Goal: Information Seeking & Learning: Find specific fact

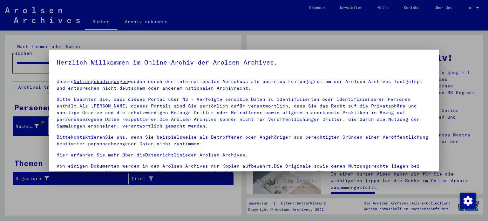
scroll to position [54, 0]
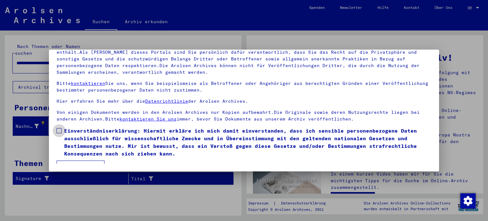
click at [57, 131] on span at bounding box center [59, 130] width 5 height 5
click at [78, 163] on button "Ich stimme zu" at bounding box center [81, 166] width 48 height 12
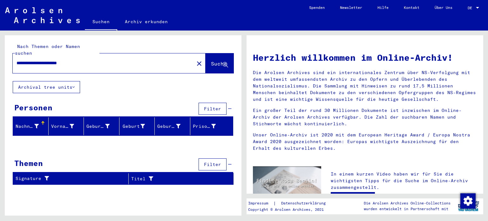
click at [89, 60] on input "**********" at bounding box center [102, 63] width 170 height 7
drag, startPoint x: 94, startPoint y: 60, endPoint x: 26, endPoint y: 60, distance: 68.0
click at [26, 60] on div "**********" at bounding box center [100, 63] width 174 height 14
drag, startPoint x: 86, startPoint y: 57, endPoint x: 0, endPoint y: 74, distance: 87.6
click at [0, 74] on div "**********" at bounding box center [122, 123] width 244 height 185
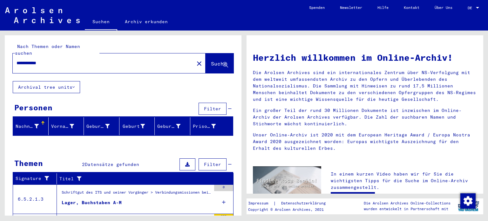
scroll to position [38, 0]
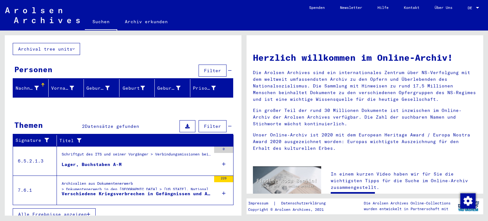
click at [168, 182] on div "Archivalien aus Dokumentenerwerb > Dokumentenerwerb in den [GEOGRAPHIC_DATA] > …" at bounding box center [136, 188] width 149 height 15
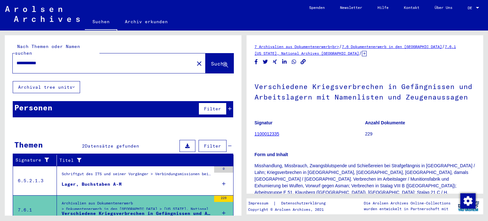
drag, startPoint x: 85, startPoint y: 56, endPoint x: 0, endPoint y: 48, distance: 85.2
click at [0, 48] on div "**********" at bounding box center [122, 123] width 244 height 185
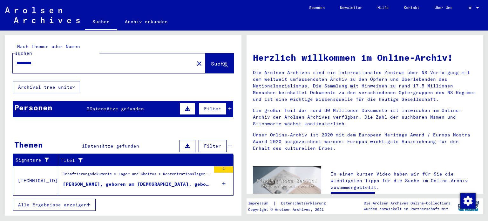
click at [159, 181] on div "[PERSON_NAME], geboren am [DEMOGRAPHIC_DATA], geboren in [GEOGRAPHIC_DATA]" at bounding box center [137, 184] width 148 height 7
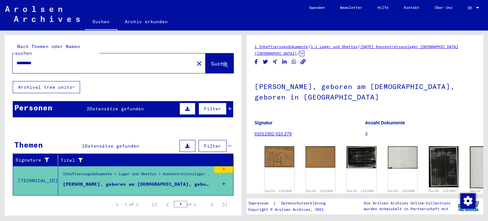
drag, startPoint x: 63, startPoint y: 54, endPoint x: 0, endPoint y: 60, distance: 63.2
click at [0, 60] on div "Nach Themen oder Namen suchen ********* close Suche Archival tree units Persone…" at bounding box center [122, 123] width 244 height 185
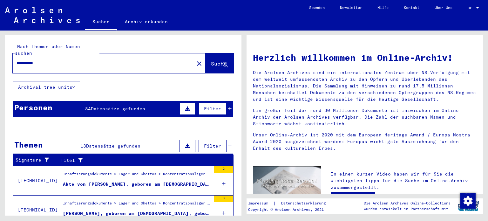
drag, startPoint x: 21, startPoint y: 55, endPoint x: 6, endPoint y: 55, distance: 14.6
click at [6, 55] on div "**********" at bounding box center [123, 58] width 237 height 46
type input "**********"
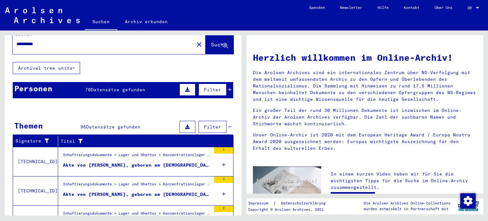
scroll to position [22, 0]
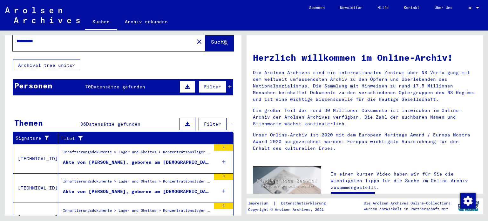
click at [228, 85] on icon at bounding box center [229, 87] width 3 height 4
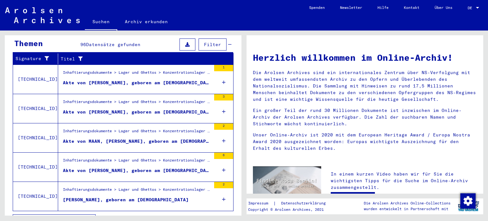
scroll to position [221, 0]
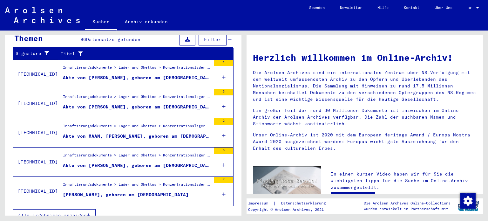
click at [83, 212] on span "Alle Ergebnisse anzeigen" at bounding box center [52, 215] width 69 height 6
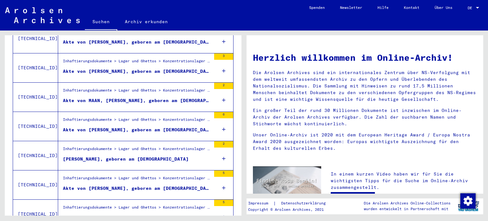
scroll to position [107, 0]
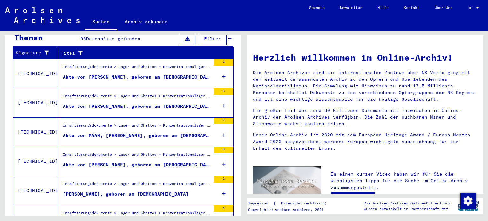
drag, startPoint x: 242, startPoint y: 77, endPoint x: 241, endPoint y: 95, distance: 18.8
click at [241, 95] on div "**********" at bounding box center [122, 123] width 244 height 185
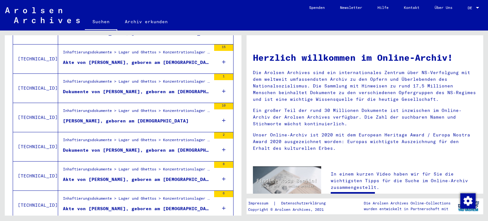
scroll to position [685, 0]
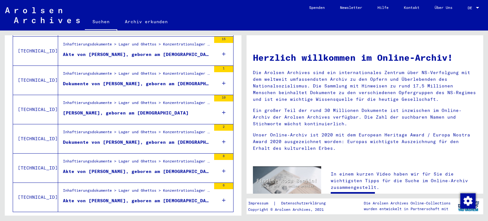
click at [188, 110] on figure "[PERSON_NAME], geboren am [DEMOGRAPHIC_DATA]" at bounding box center [137, 115] width 148 height 10
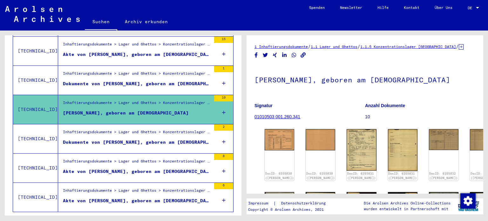
click at [185, 139] on div "Dokumente von [PERSON_NAME], geboren am [DEMOGRAPHIC_DATA]" at bounding box center [137, 142] width 148 height 7
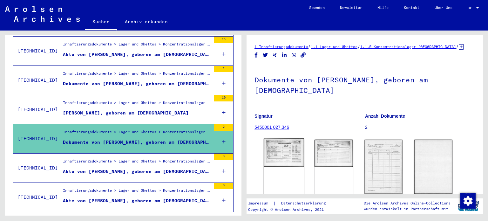
click at [281, 165] on img at bounding box center [284, 152] width 40 height 29
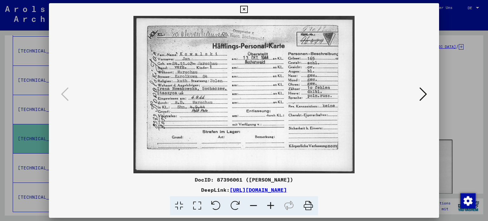
click at [450, 116] on div at bounding box center [244, 110] width 488 height 221
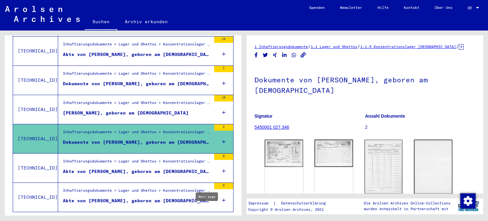
click at [208, 217] on icon "Next page" at bounding box center [212, 221] width 9 height 9
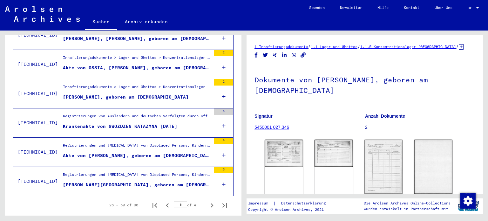
scroll to position [702, 0]
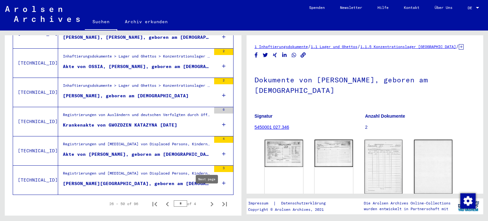
click at [211, 202] on icon "Next page" at bounding box center [212, 204] width 3 height 4
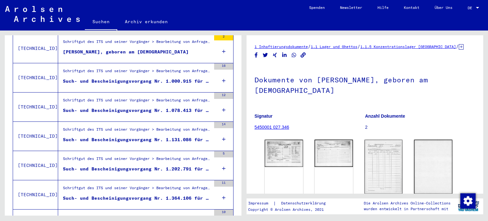
scroll to position [455, 0]
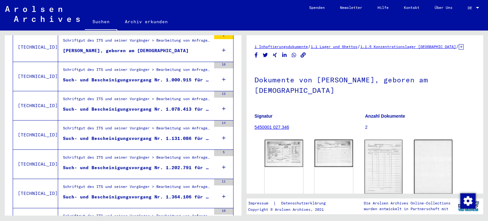
click at [155, 77] on div "Such- und Bescheinigungsvorgang Nr. 1.000.915 für [PERSON_NAME] geboren [DEMOGR…" at bounding box center [137, 80] width 148 height 7
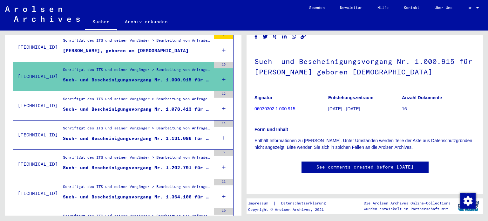
scroll to position [56, 0]
click at [145, 96] on div "Schriftgut des ITS und seiner Vorgänger > Bearbeitung von Anfragen > Fallbezoge…" at bounding box center [137, 100] width 148 height 9
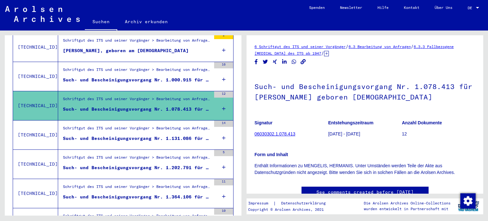
click at [131, 135] on div "Such- und Bescheinigungsvorgang Nr. 1.131.086 für [PERSON_NAME], [PERSON_NAME] …" at bounding box center [137, 138] width 148 height 7
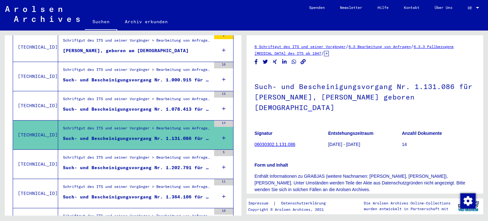
click at [137, 164] on div "Such- und Bescheinigungsvorgang Nr. 1.202.791 für [PERSON_NAME] geboren [DEMOGR…" at bounding box center [137, 167] width 148 height 7
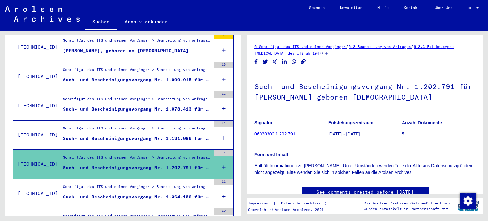
click at [136, 194] on div "Such- und Bescheinigungsvorgang Nr. 1.364.106 für [PERSON_NAME] geboren [DEMOGR…" at bounding box center [137, 197] width 148 height 7
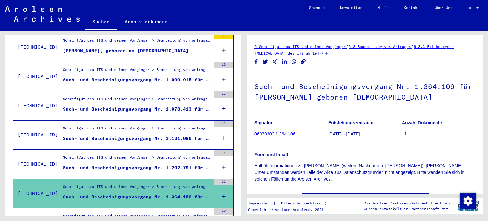
click at [140, 213] on div "Schriftgut des ITS und seiner Vorgänger > Bearbeitung von Anfragen > Fallbezoge…" at bounding box center [137, 217] width 148 height 9
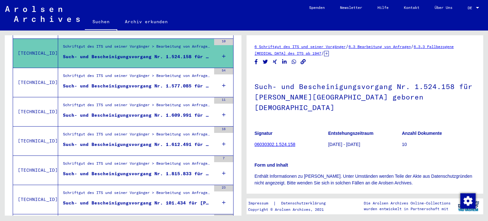
scroll to position [627, 0]
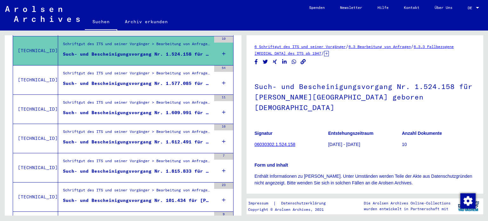
click at [135, 70] on div "Schriftgut des ITS und seiner Vorgänger > Bearbeitung von Anfragen > Fallbezoge…" at bounding box center [137, 74] width 148 height 9
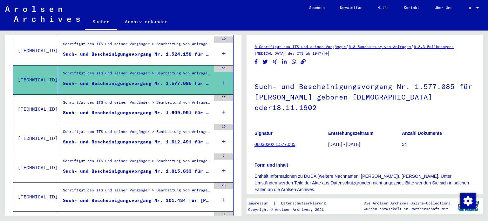
click at [135, 109] on div "Such- und Bescheinigungsvorgang Nr. 1.609.991 für [PERSON_NAME] geboren [DEMOGR…" at bounding box center [137, 112] width 148 height 7
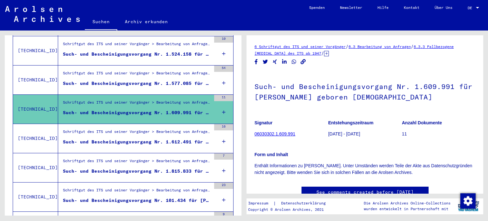
click at [123, 80] on div "Such- und Bescheinigungsvorgang Nr. 1.577.085 für [PERSON_NAME] geboren [DEMOGR…" at bounding box center [137, 83] width 148 height 7
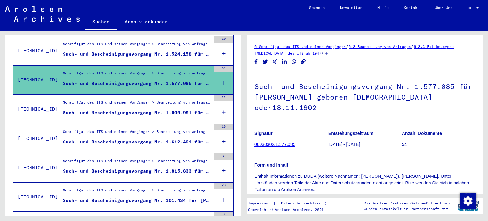
click at [130, 139] on div "Such- und Bescheinigungsvorgang Nr. 1.612.491 für [PERSON_NAME] geboren [DEMOGR…" at bounding box center [137, 142] width 148 height 7
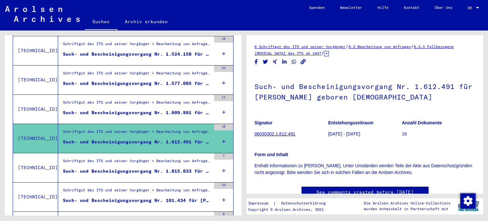
click at [135, 168] on div "Such- und Bescheinigungsvorgang Nr. 1.815.833 für [PERSON_NAME][GEOGRAPHIC_DATA…" at bounding box center [137, 171] width 148 height 7
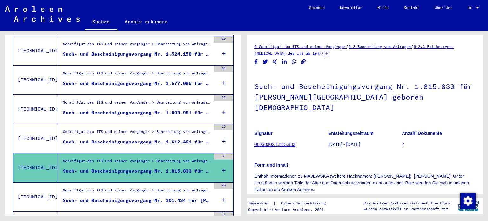
click at [136, 197] on div "Such- und Bescheinigungsvorgang Nr. 101.434 für [PERSON_NAME] geboren [DEMOGRAP…" at bounding box center [137, 200] width 148 height 7
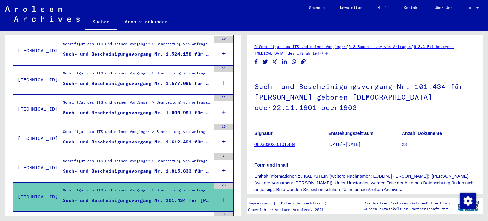
click at [144, 216] on div "Schriftgut des ITS und seiner Vorgänger > Bearbeitung von Anfragen > Fallbezoge…" at bounding box center [137, 220] width 148 height 9
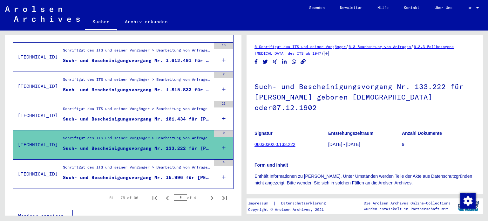
click at [121, 164] on div "Schriftgut des ITS und seiner Vorgänger > Bearbeitung von Anfragen > Fallbezoge…" at bounding box center [137, 168] width 148 height 9
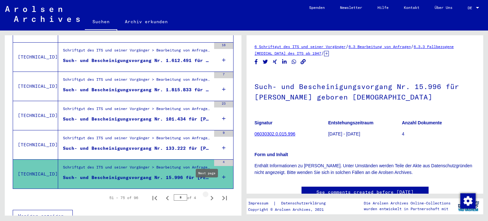
click at [208, 194] on icon "Next page" at bounding box center [212, 198] width 9 height 9
type input "*"
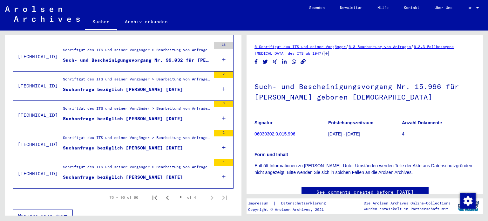
click at [130, 164] on div "Schriftgut des ITS und seiner Vorgänger > Bearbeitung von Anfragen > Fallbezoge…" at bounding box center [137, 168] width 148 height 9
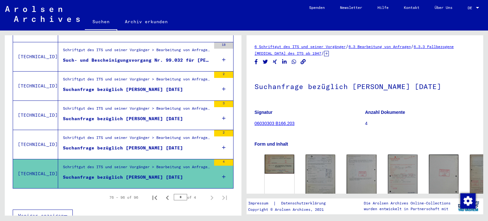
click at [115, 145] on div "Suchanfrage bezüglich [PERSON_NAME] [DATE]" at bounding box center [123, 148] width 120 height 7
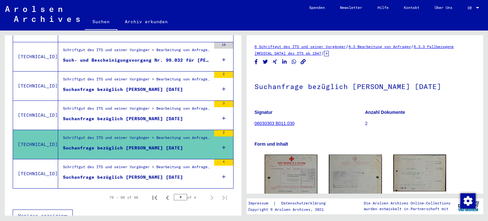
click at [130, 76] on div "Schriftgut des ITS und seiner Vorgänger > Bearbeitung von Anfragen > Fallbezoge…" at bounding box center [137, 80] width 148 height 9
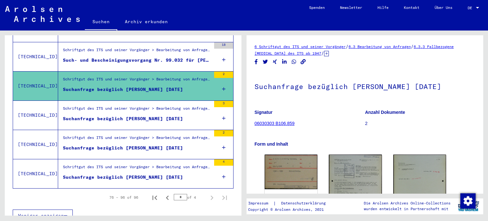
click at [142, 61] on div "Schriftgut des ITS und seiner Vorgänger > Bearbeitung von Anfragen > Fallbezoge…" at bounding box center [134, 56] width 153 height 29
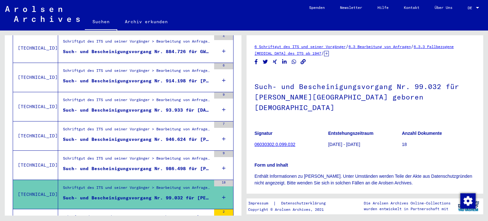
click at [128, 165] on div "Such- und Bescheinigungsvorgang Nr. 986.498 für [PERSON_NAME] geboren [DEMOGRAP…" at bounding box center [137, 168] width 148 height 7
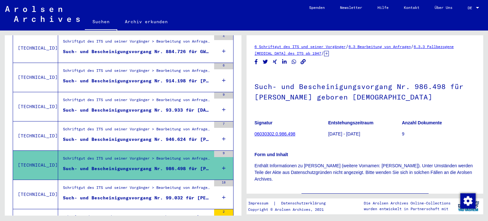
click at [108, 136] on div "Such- und Bescheinigungsvorgang Nr. 946.624 für [PERSON_NAME] geboren [DEMOGRAP…" at bounding box center [137, 139] width 148 height 7
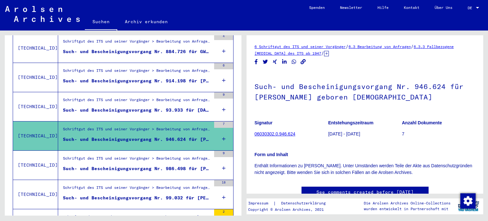
click at [99, 97] on div "Schriftgut des ITS und seiner Vorgänger > Bearbeitung von Anfragen > Fallbezoge…" at bounding box center [137, 101] width 148 height 9
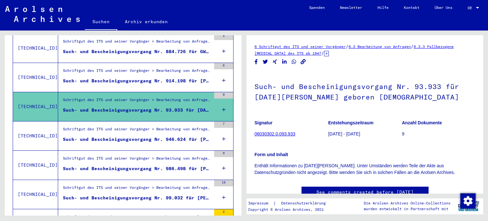
click at [95, 78] on div "Such- und Bescheinigungsvorgang Nr. 914.198 für [PERSON_NAME] geboren [DEMOGRAP…" at bounding box center [137, 81] width 148 height 7
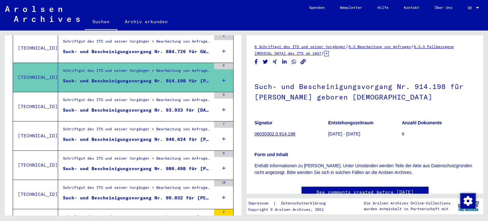
click at [89, 48] on div "Such- und Bescheinigungsvorgang Nr. 884.726 für GWOZDZIEN, [PERSON_NAME] gebore…" at bounding box center [137, 51] width 148 height 7
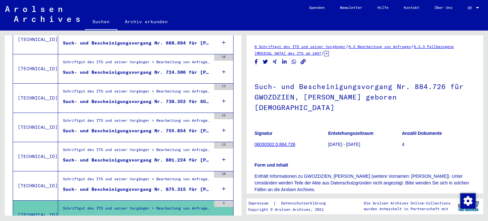
click at [149, 171] on div "Schriftgut des ITS und seiner Vorgänger > Bearbeitung von Anfragen > Fallbezoge…" at bounding box center [134, 185] width 153 height 29
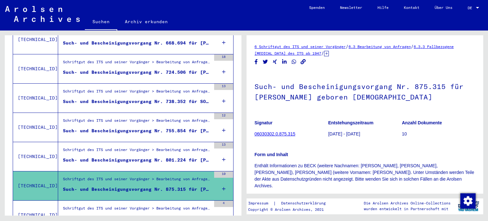
click at [131, 147] on div "Schriftgut des ITS und seiner Vorgänger > Bearbeitung von Anfragen > Fallbezoge…" at bounding box center [137, 151] width 148 height 9
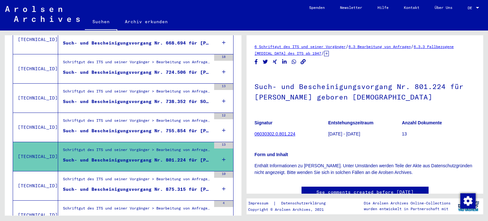
click at [120, 118] on div "Schriftgut des ITS und seiner Vorgänger > Bearbeitung von Anfragen > Fallbezoge…" at bounding box center [137, 122] width 148 height 9
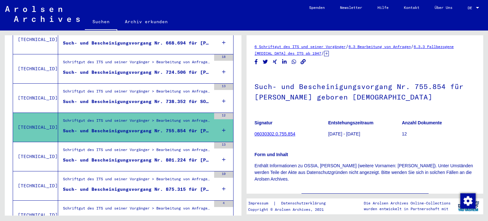
click at [131, 88] on div "Schriftgut des ITS und seiner Vorgänger > Bearbeitung von Anfragen > Fallbezoge…" at bounding box center [137, 92] width 148 height 9
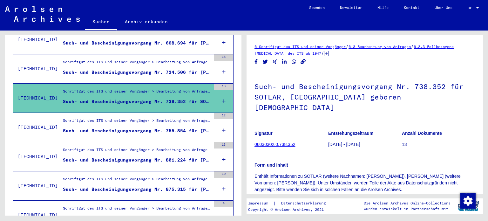
click at [114, 69] on div "Such- und Bescheinigungsvorgang Nr. 724.506 für [PERSON_NAME][GEOGRAPHIC_DATA] …" at bounding box center [137, 72] width 148 height 7
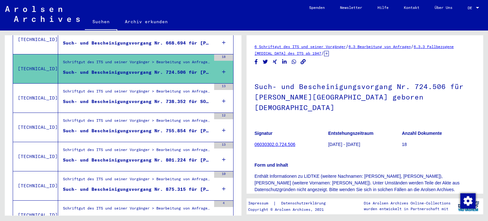
drag, startPoint x: 236, startPoint y: 131, endPoint x: 233, endPoint y: 117, distance: 14.1
click at [233, 117] on div "Signature Titel [TECHNICAL_ID] Schriftgut des ITS und seiner Vorgänger > Bearbe…" at bounding box center [123, 200] width 237 height 667
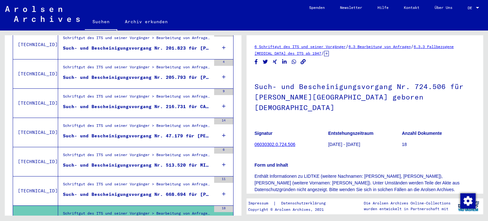
click at [133, 181] on div "Schriftgut des ITS und seiner Vorgänger > Bearbeitung von Anfragen > Fallbezoge…" at bounding box center [137, 185] width 148 height 9
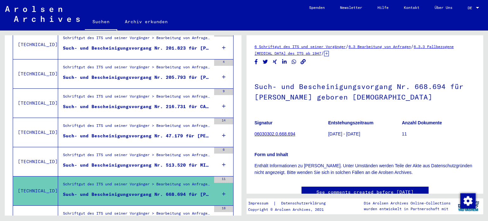
click at [121, 162] on div "Such- und Bescheinigungsvorgang Nr. 513.520 für MILANYTSCH, [GEOGRAPHIC_DATA] g…" at bounding box center [137, 165] width 148 height 7
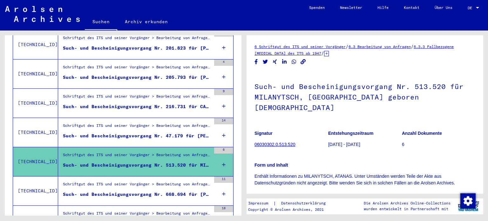
click at [112, 123] on div "Schriftgut des ITS und seiner Vorgänger > Bearbeitung von Anfragen > Fallbezoge…" at bounding box center [137, 127] width 148 height 9
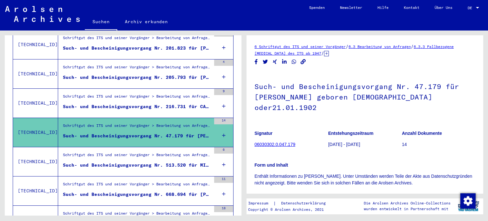
click at [110, 103] on div "Such- und Bescheinigungsvorgang Nr. 216.731 für CATS, [PERSON_NAME] geboren [DE…" at bounding box center [137, 106] width 148 height 7
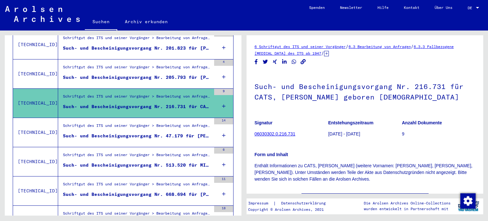
click at [102, 74] on div "Such- und Bescheinigungsvorgang Nr. 205.793 für [PERSON_NAME] geboren [DEMOGRAP…" at bounding box center [137, 77] width 148 height 7
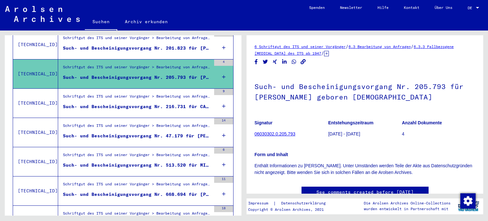
click at [88, 45] on div "Such- und Bescheinigungsvorgang Nr. 201.823 für [PERSON_NAME] geboren [DEMOGRAP…" at bounding box center [137, 48] width 148 height 7
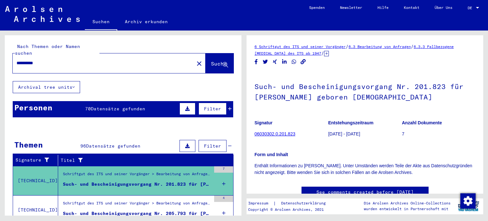
click at [222, 101] on div "Filter" at bounding box center [205, 108] width 54 height 15
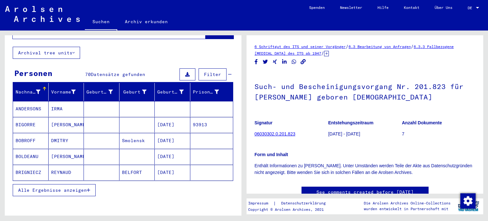
scroll to position [38, 0]
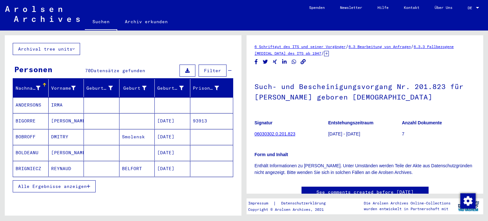
click at [64, 183] on span "Alle Ergebnisse anzeigen" at bounding box center [52, 186] width 69 height 6
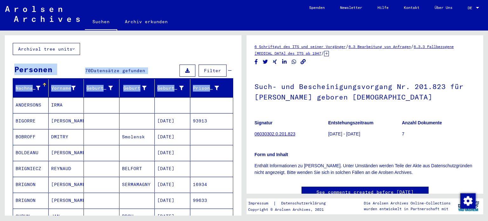
drag, startPoint x: 236, startPoint y: 59, endPoint x: 235, endPoint y: 76, distance: 16.2
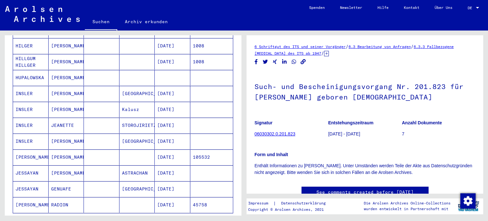
scroll to position [341, 0]
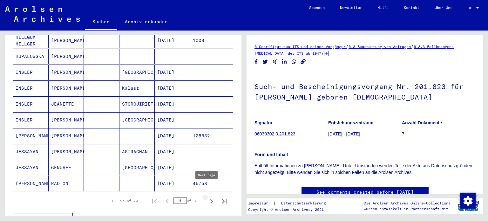
click at [207, 197] on icon "Next page" at bounding box center [211, 201] width 9 height 9
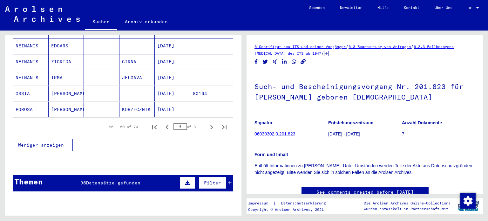
scroll to position [378, 0]
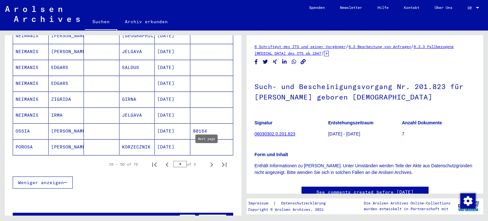
click at [207, 160] on icon "Next page" at bounding box center [211, 164] width 9 height 9
type input "*"
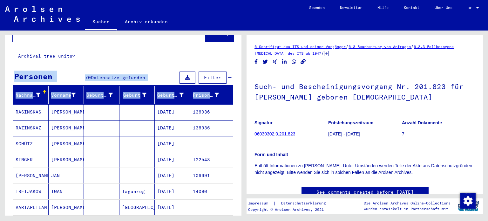
scroll to position [29, 0]
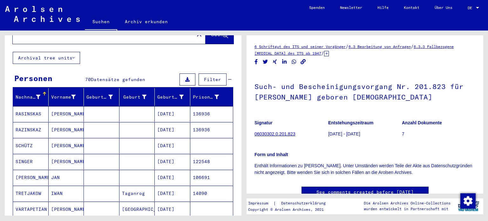
scroll to position [0, 0]
